Goal: Task Accomplishment & Management: Manage account settings

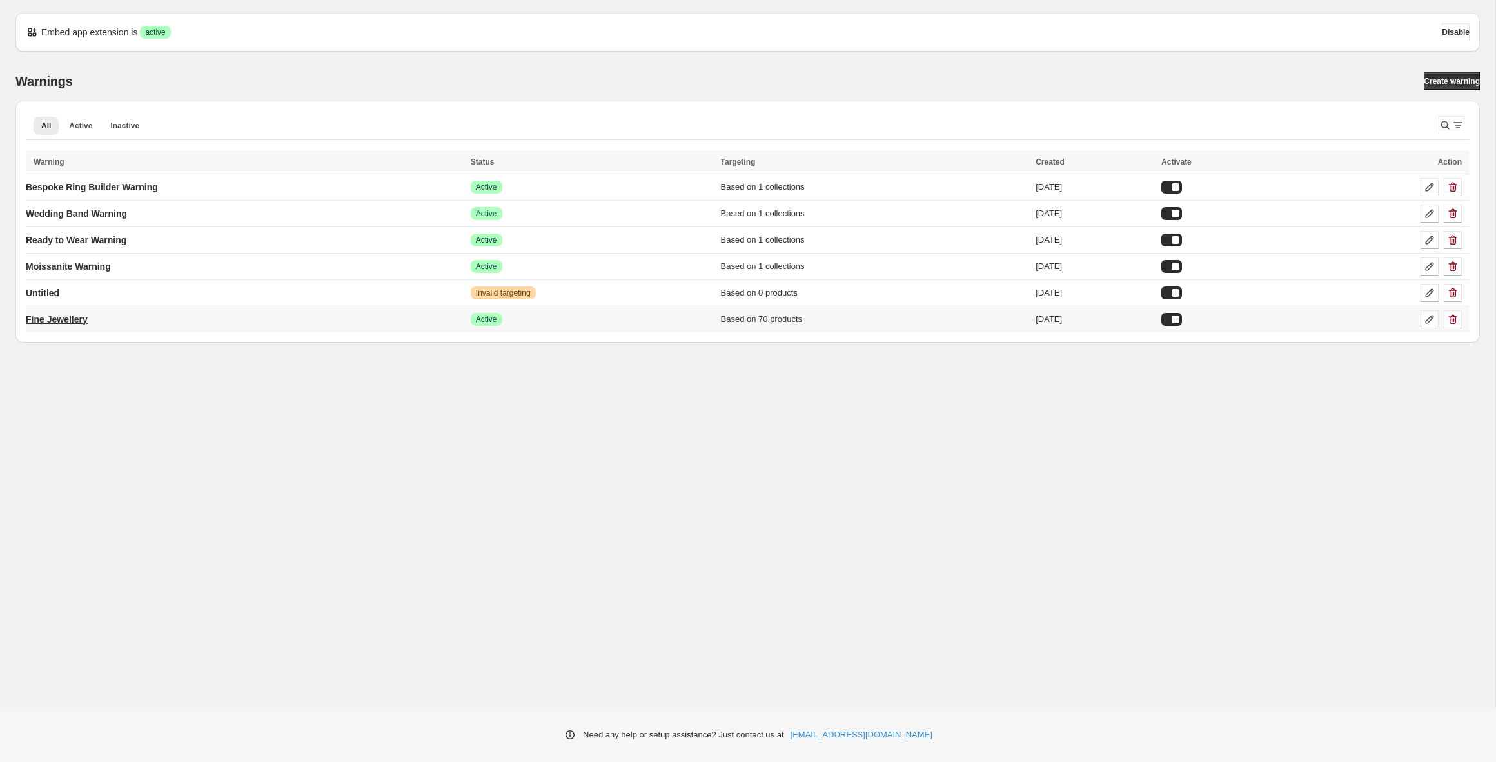
click at [84, 323] on p "Fine Jewellery" at bounding box center [57, 319] width 62 height 13
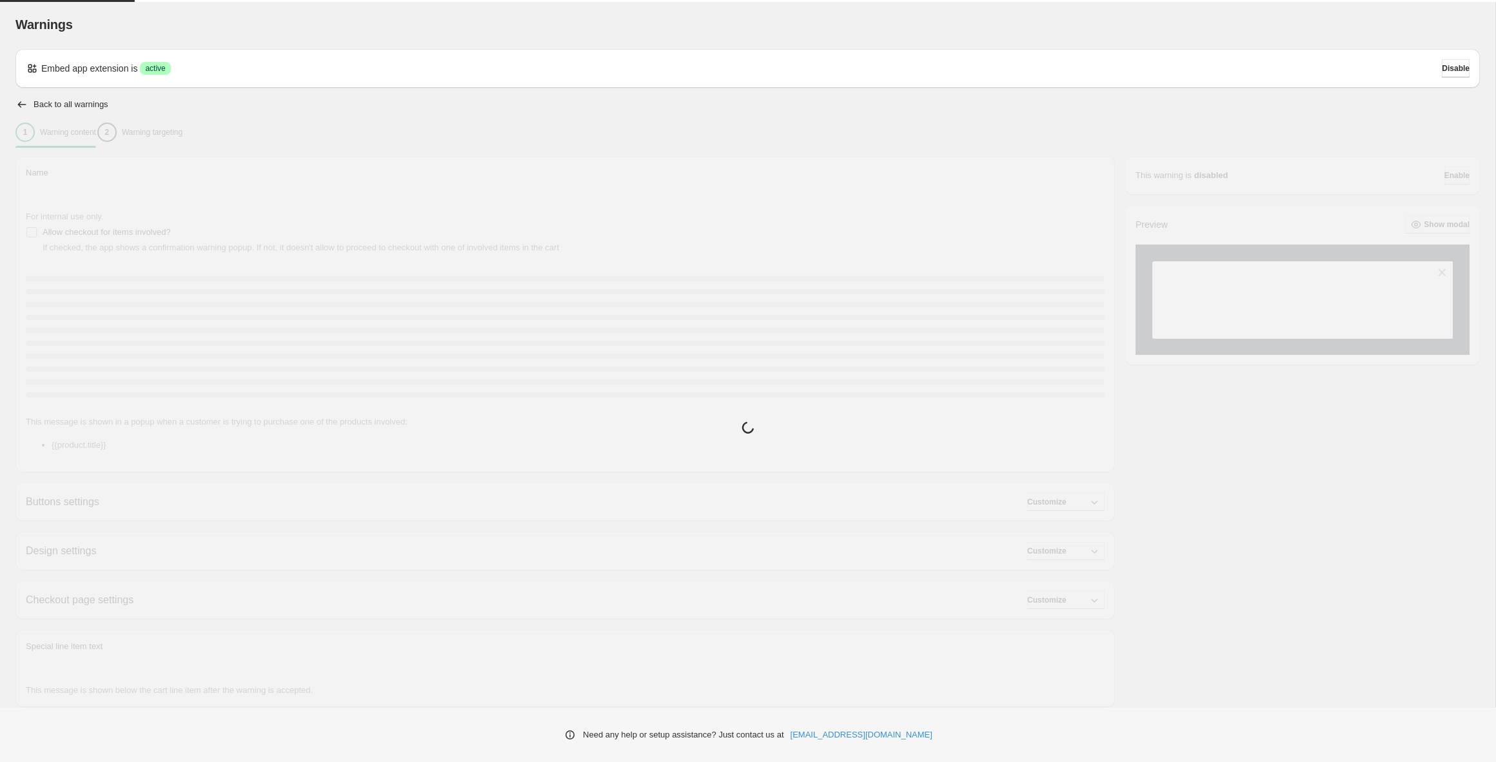
type input "**********"
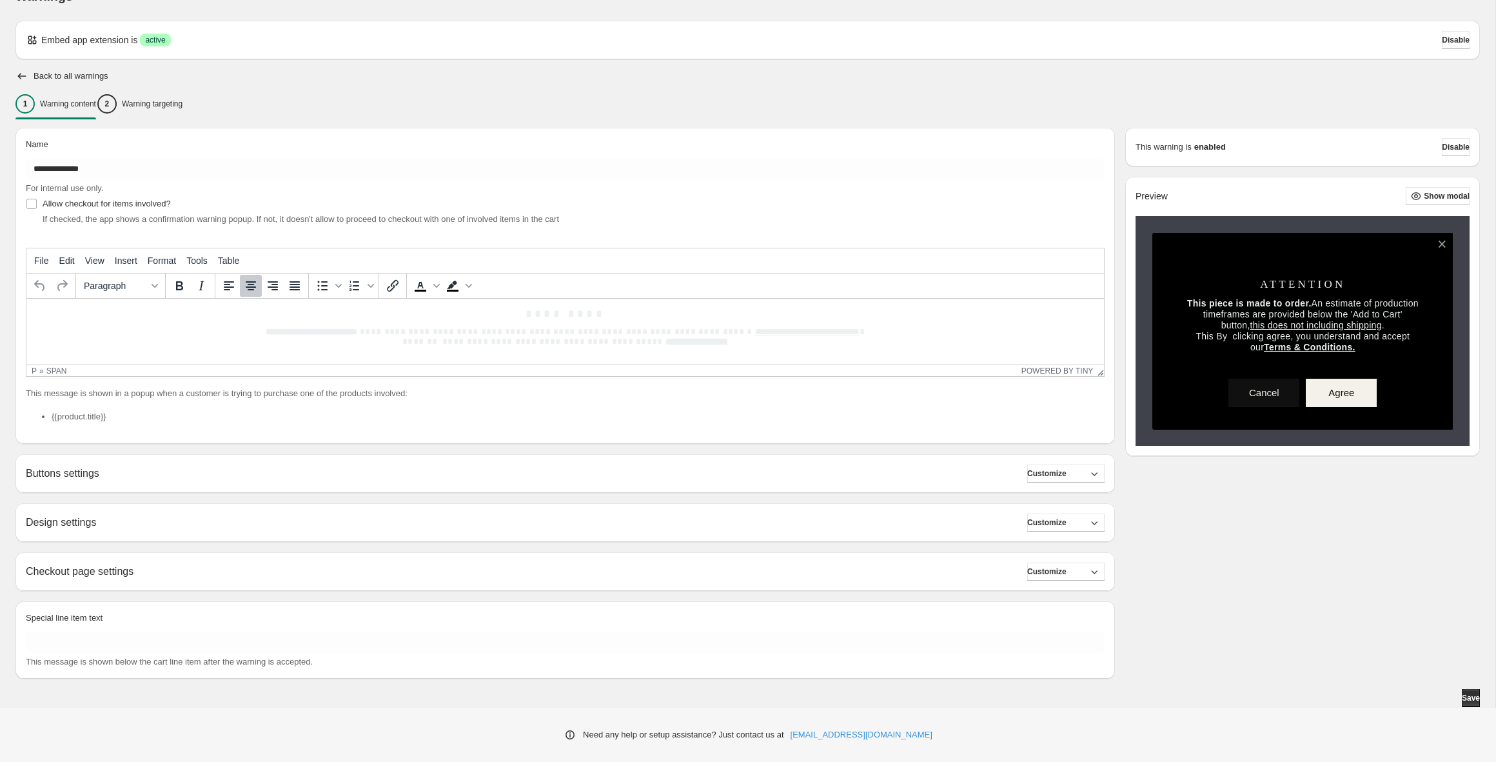
click at [166, 475] on div "Buttons settings Customize" at bounding box center [565, 473] width 1079 height 18
click at [1066, 473] on span "Customize" at bounding box center [1046, 473] width 39 height 10
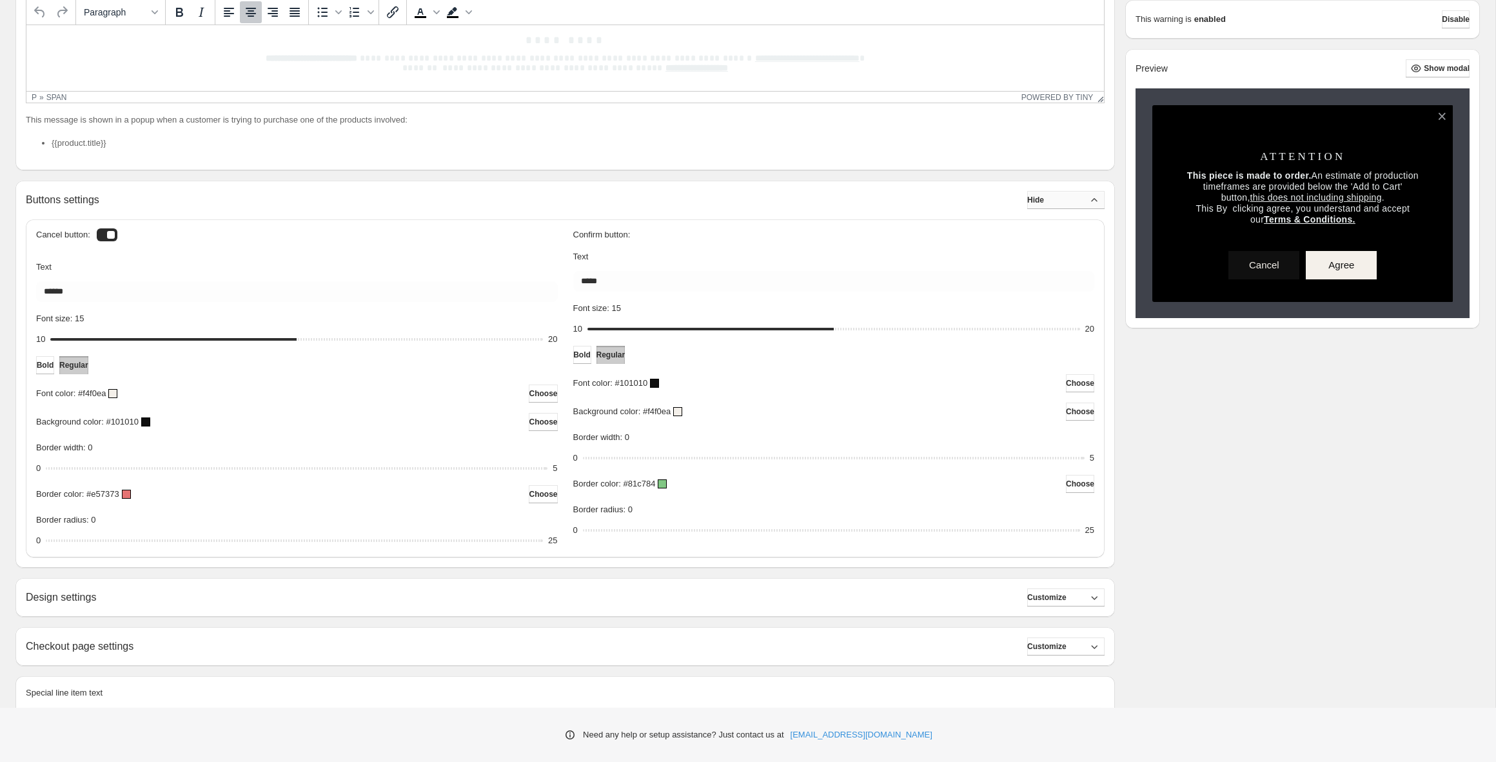
scroll to position [304, 0]
click at [1090, 189] on button "Hide" at bounding box center [1065, 198] width 77 height 18
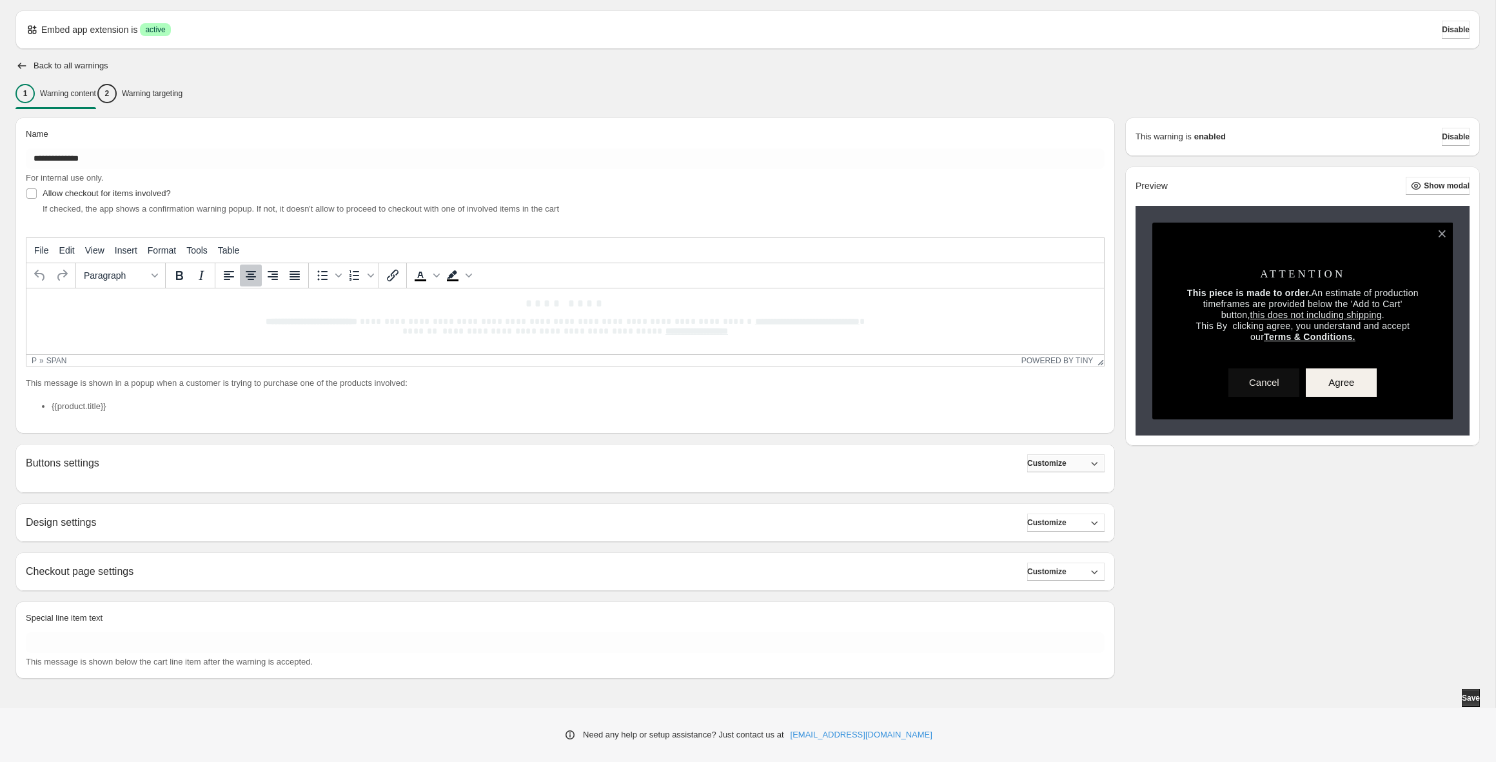
scroll to position [28, 0]
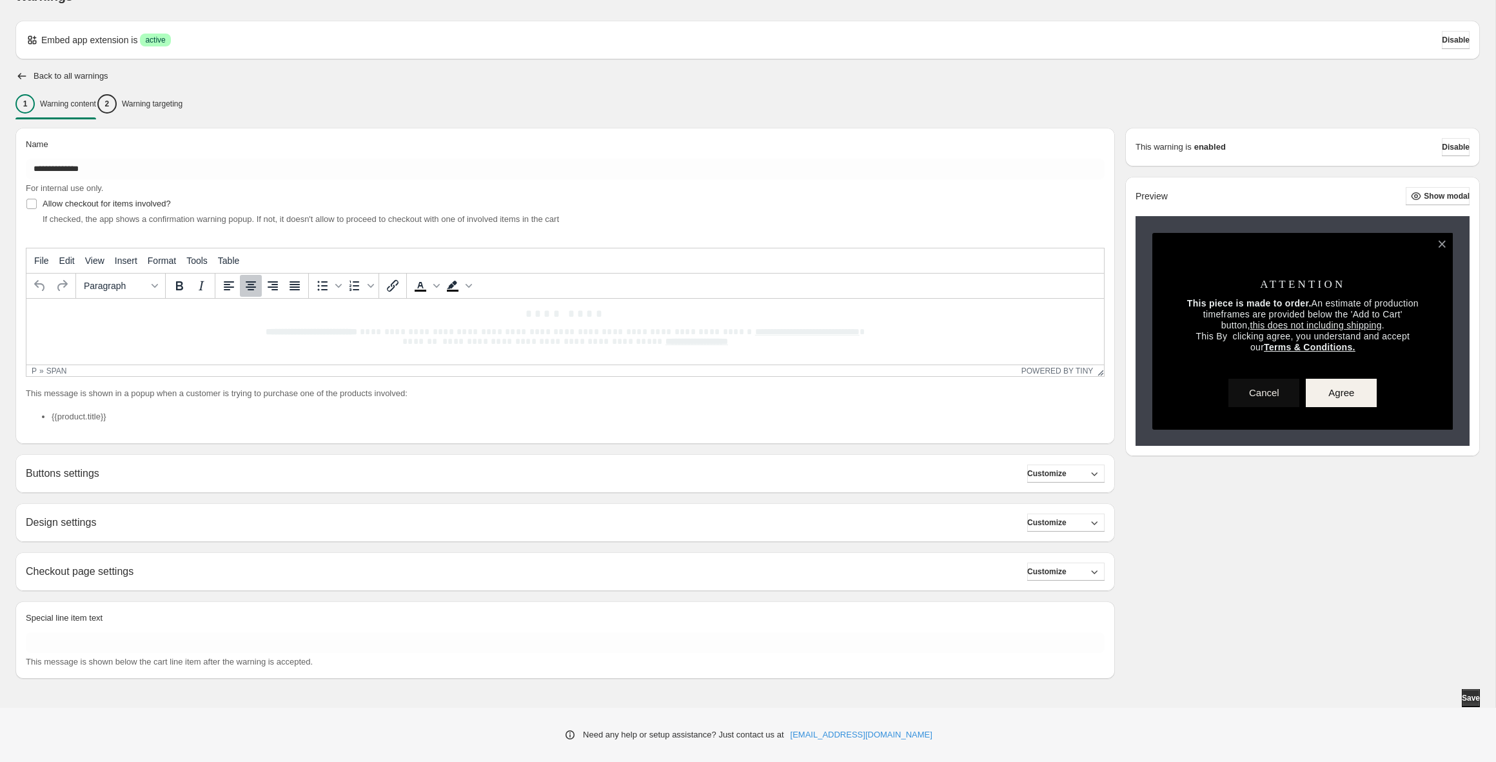
click at [341, 519] on div "Design settings Customize" at bounding box center [565, 522] width 1079 height 18
click at [1069, 516] on button "Customize" at bounding box center [1065, 522] width 77 height 18
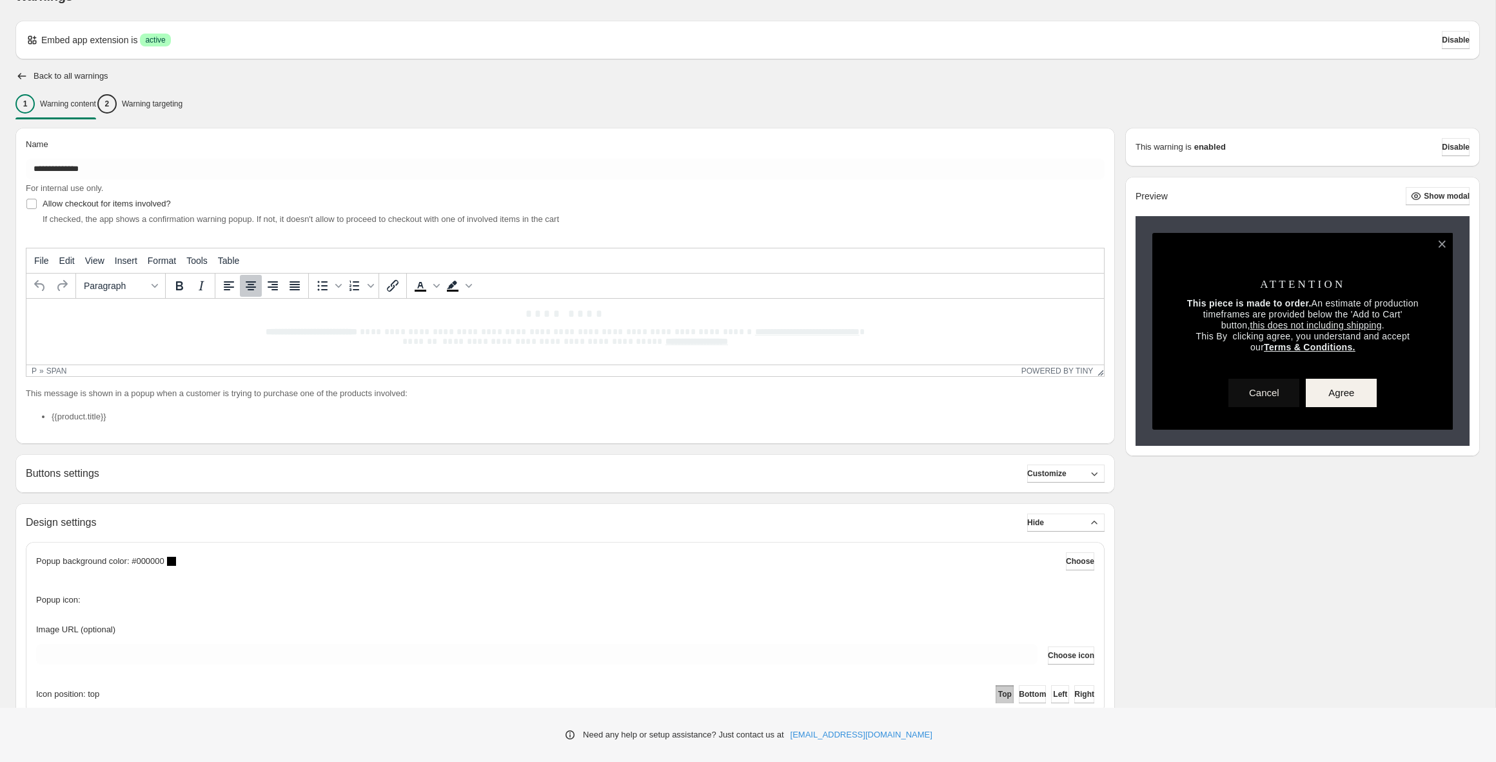
scroll to position [210, 0]
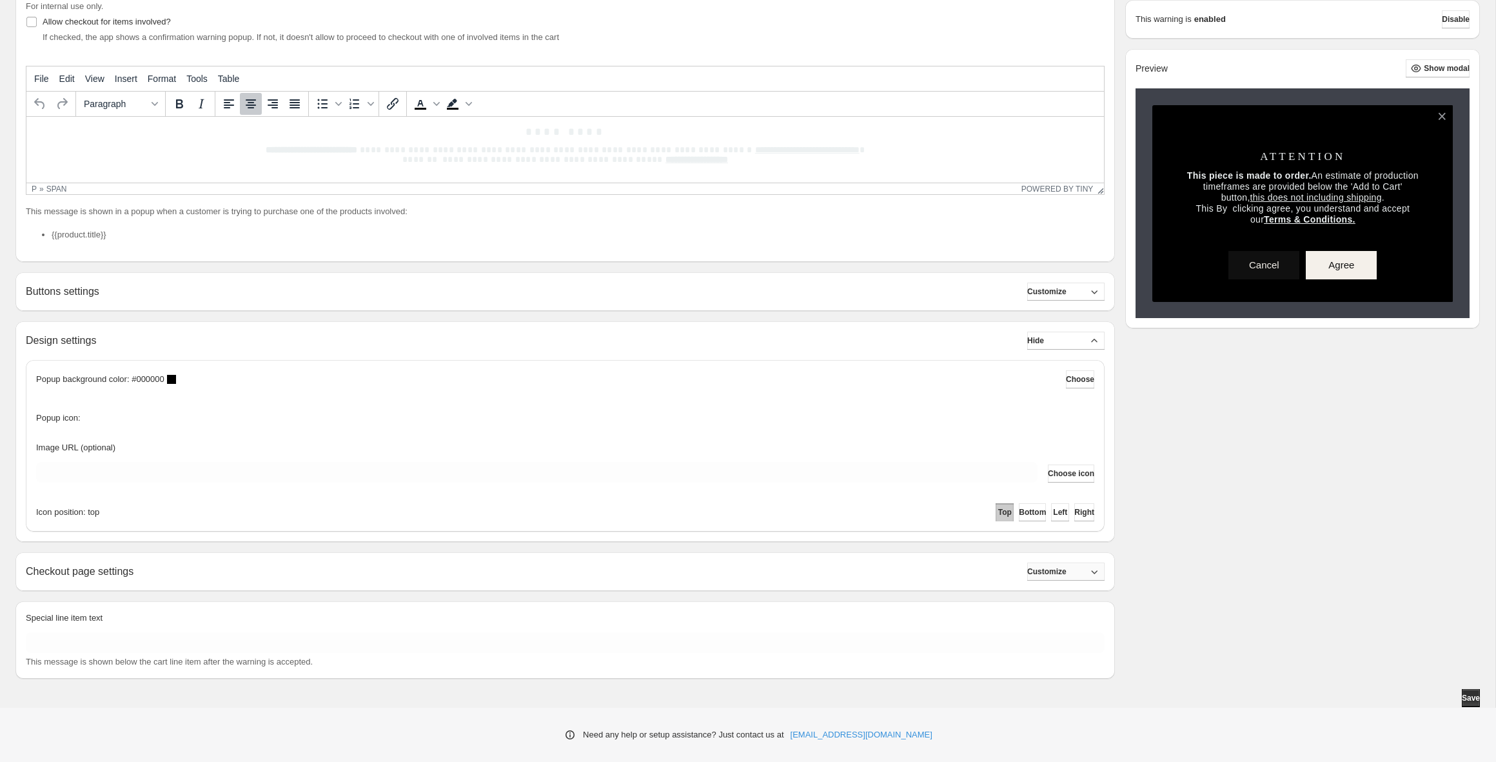
click at [1061, 574] on span "Customize" at bounding box center [1046, 571] width 39 height 10
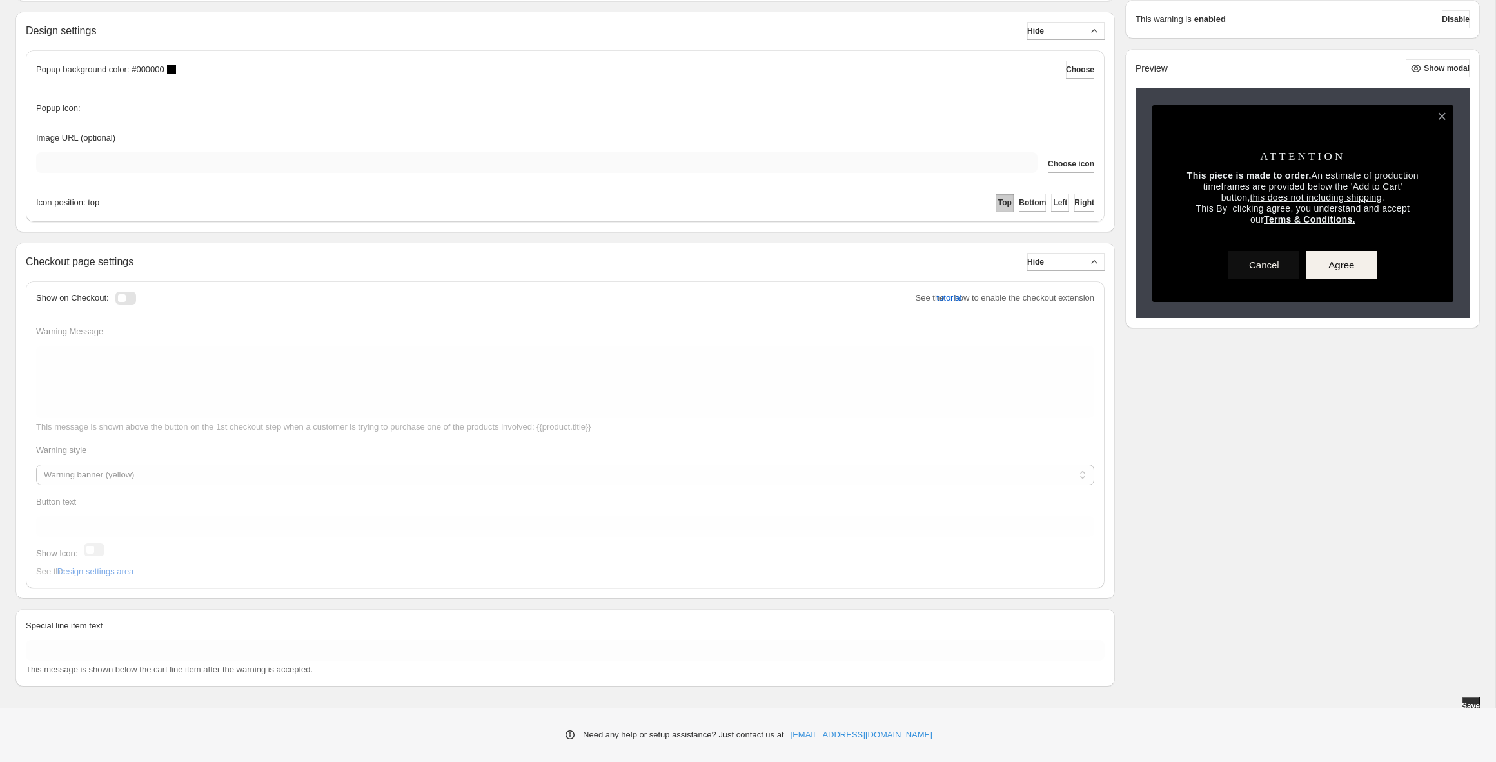
scroll to position [521, 0]
